Goal: Find specific page/section: Find specific page/section

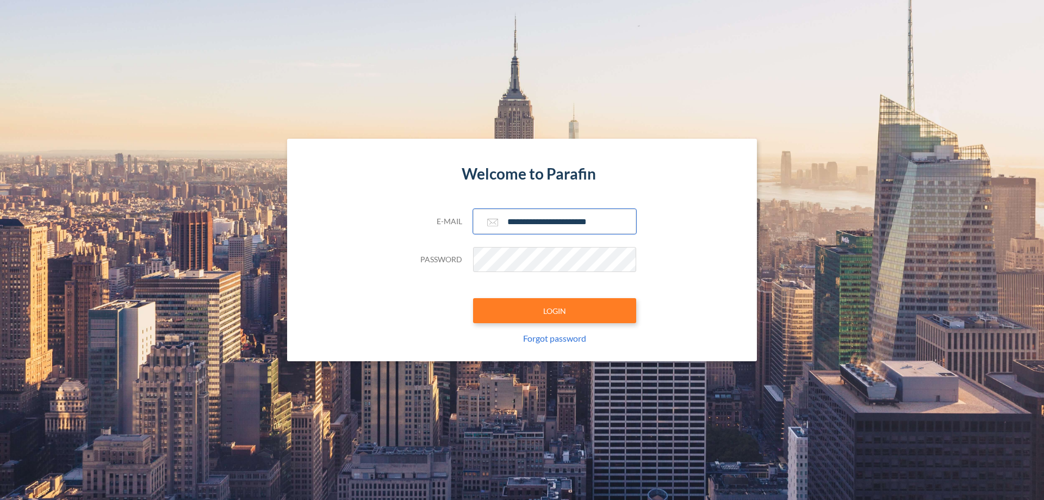
type input "**********"
click at [555, 311] on button "LOGIN" at bounding box center [554, 310] width 163 height 25
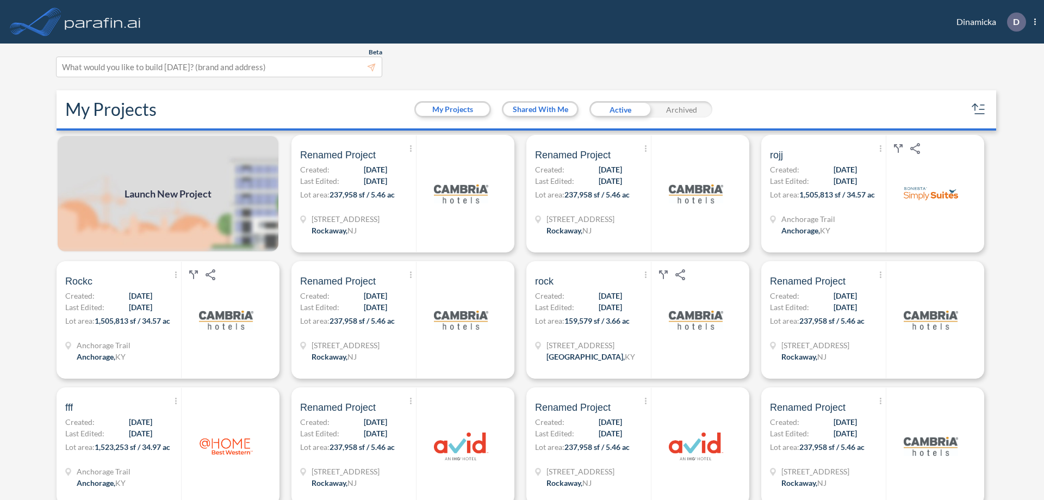
scroll to position [3, 0]
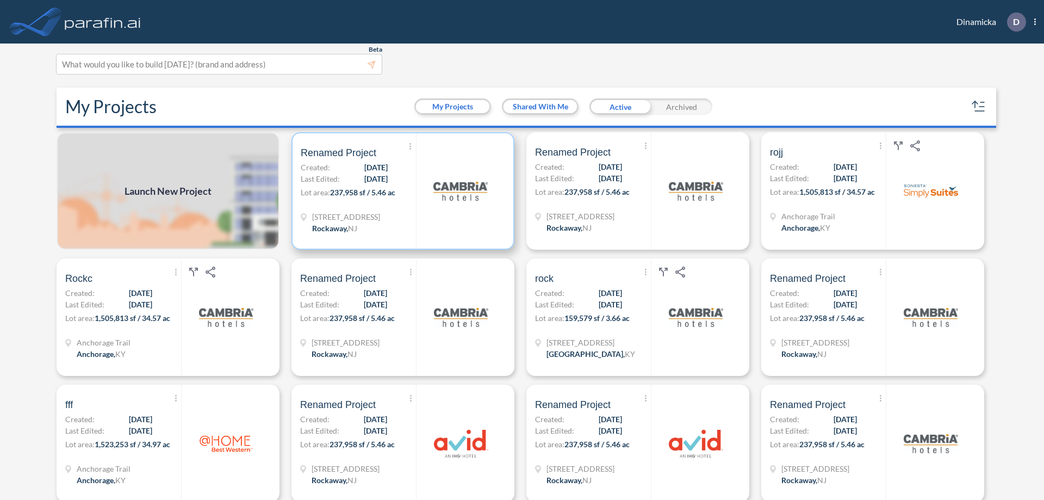
click at [401, 191] on p "Lot area: 237,958 sf / 5.46 ac" at bounding box center [358, 195] width 115 height 16
